Goal: Task Accomplishment & Management: Complete application form

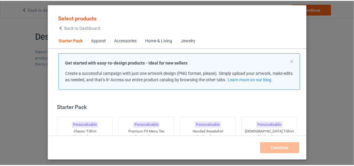
scroll to position [7, 0]
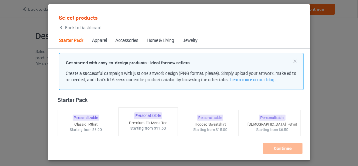
click at [156, 119] on div "Personalizable Premium Fit Mens Tee Starting from $11.50" at bounding box center [148, 156] width 60 height 99
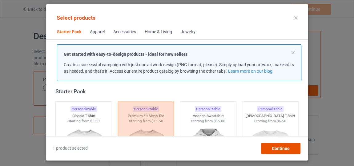
click at [282, 144] on div "Continue" at bounding box center [280, 148] width 39 height 11
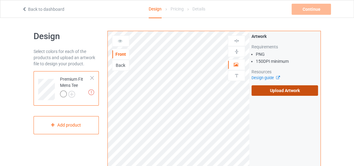
click at [288, 89] on label "Upload Artwork" at bounding box center [284, 90] width 66 height 10
click at [0, 0] on input "Upload Artwork" at bounding box center [0, 0] width 0 height 0
click at [268, 90] on label "Upload Artwork" at bounding box center [284, 90] width 66 height 10
click at [0, 0] on input "Upload Artwork" at bounding box center [0, 0] width 0 height 0
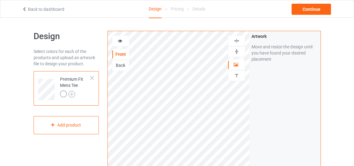
click at [68, 92] on img at bounding box center [71, 94] width 7 height 7
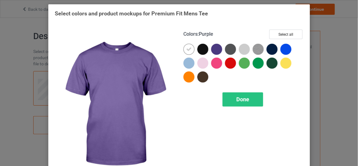
click at [216, 47] on div at bounding box center [216, 49] width 11 height 11
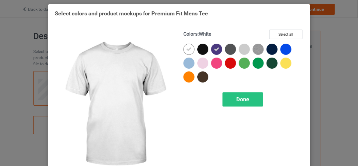
click at [189, 48] on div at bounding box center [188, 49] width 11 height 11
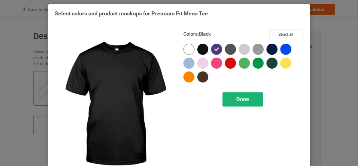
click at [242, 95] on div "Done" at bounding box center [242, 99] width 41 height 14
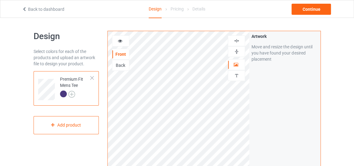
click at [72, 91] on img at bounding box center [71, 94] width 7 height 7
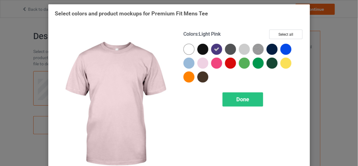
click at [204, 66] on div at bounding box center [202, 63] width 11 height 11
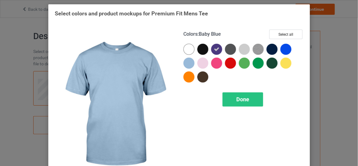
click at [184, 64] on div at bounding box center [188, 63] width 11 height 11
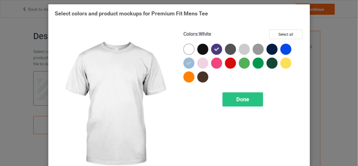
click at [189, 51] on div at bounding box center [188, 49] width 11 height 11
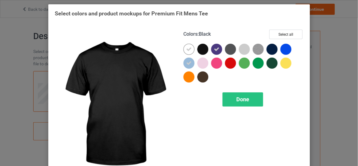
click at [198, 51] on div at bounding box center [202, 49] width 11 height 11
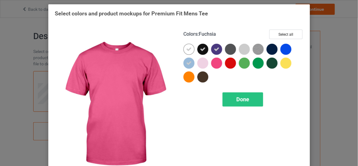
click at [211, 61] on div at bounding box center [216, 63] width 11 height 11
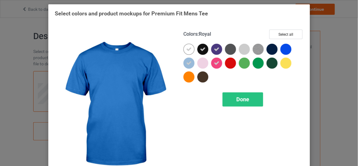
click at [283, 52] on div at bounding box center [285, 49] width 11 height 11
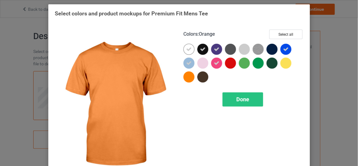
click at [186, 79] on div at bounding box center [188, 76] width 11 height 11
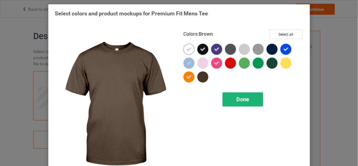
click at [228, 96] on div "Done" at bounding box center [242, 99] width 41 height 14
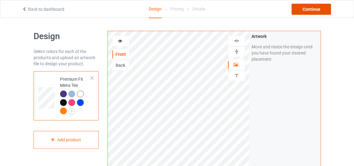
click at [301, 13] on div "Continue" at bounding box center [310, 9] width 39 height 11
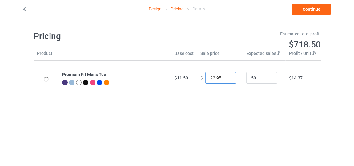
click at [224, 80] on input "22.95" at bounding box center [220, 78] width 31 height 12
type input "17.95"
click at [224, 80] on input "17.95" at bounding box center [220, 78] width 31 height 12
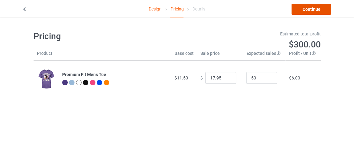
click at [303, 9] on link "Continue" at bounding box center [310, 9] width 39 height 11
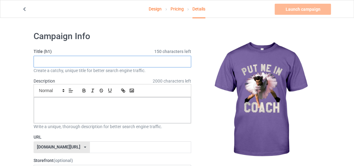
click at [175, 64] on input "text" at bounding box center [113, 62] width 158 height 12
type input "new style dance fly"
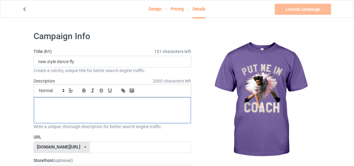
click at [84, 103] on p at bounding box center [112, 104] width 147 height 6
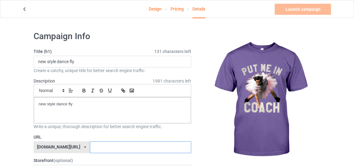
click at [90, 146] on input "text" at bounding box center [140, 147] width 101 height 12
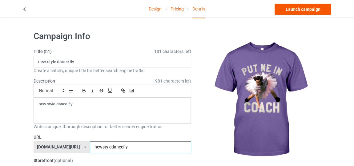
type input "newstyledancefly"
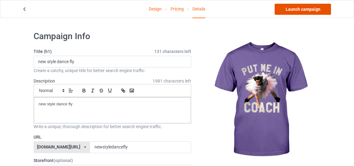
click at [291, 9] on link "Launch campaign" at bounding box center [302, 9] width 56 height 11
